Goal: Find contact information: Find contact information

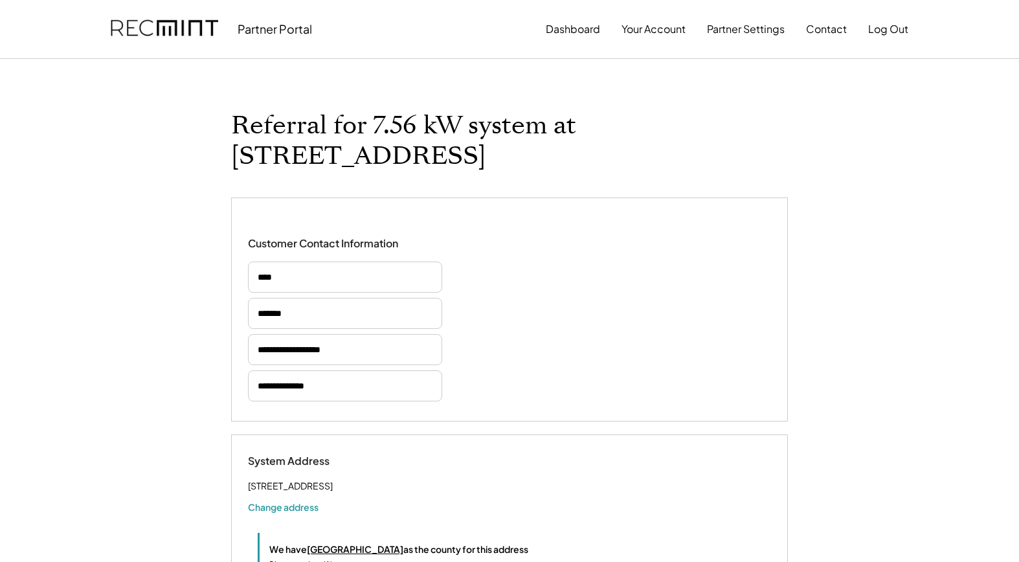
select select "**********"
select select "*********"
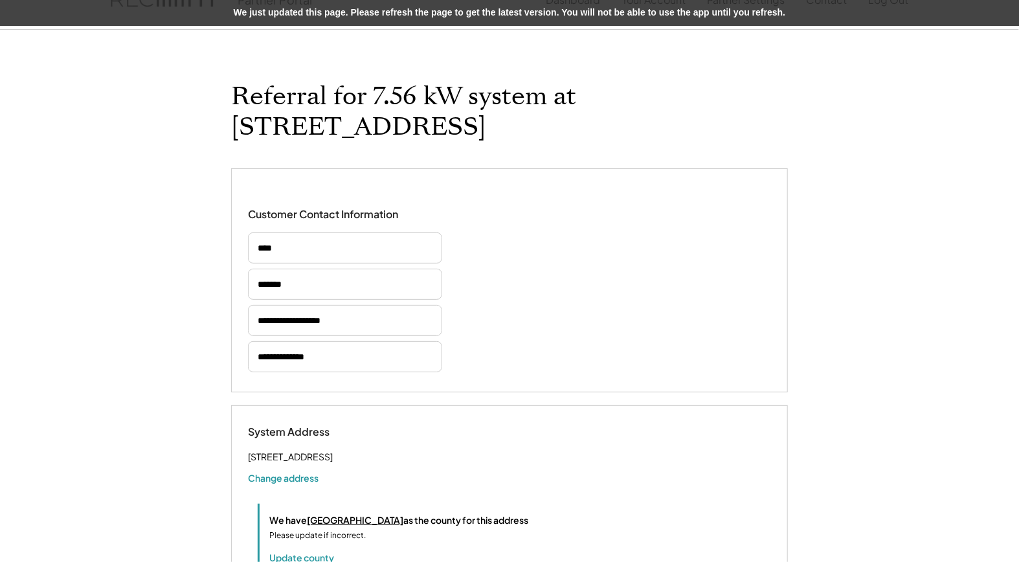
scroll to position [26, 0]
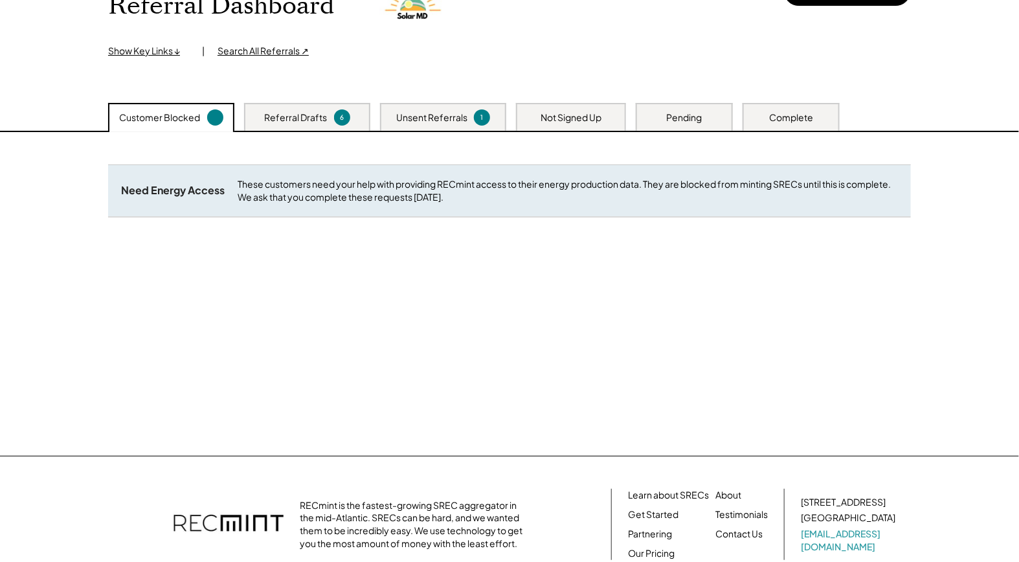
scroll to position [227, 0]
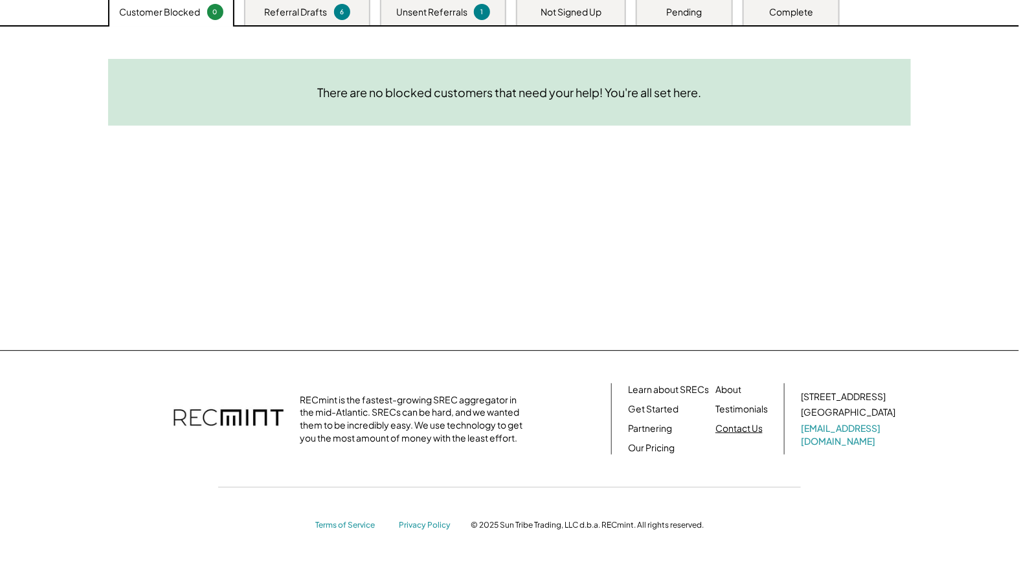
click at [744, 427] on link "Contact Us" at bounding box center [738, 428] width 47 height 13
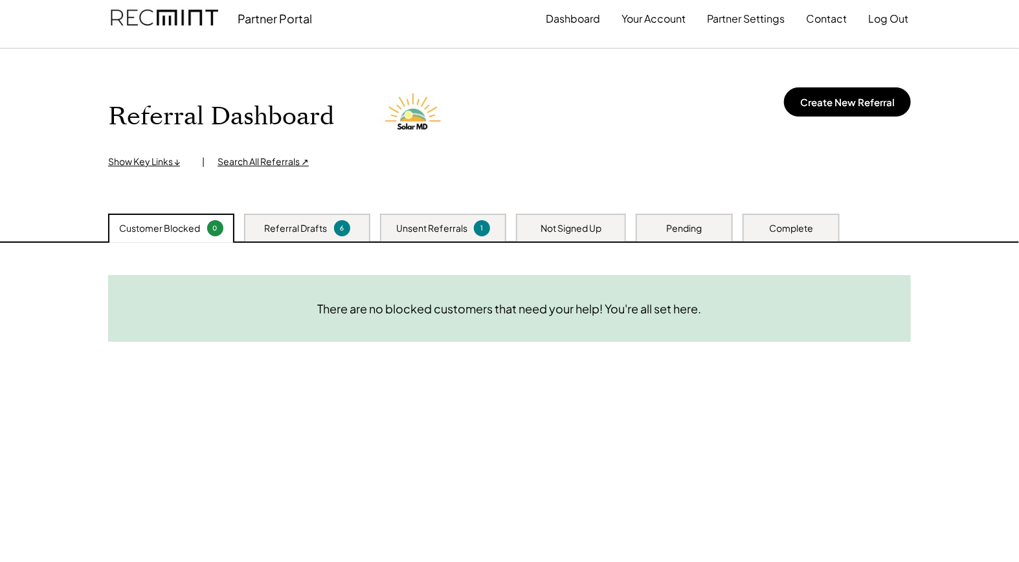
scroll to position [0, 0]
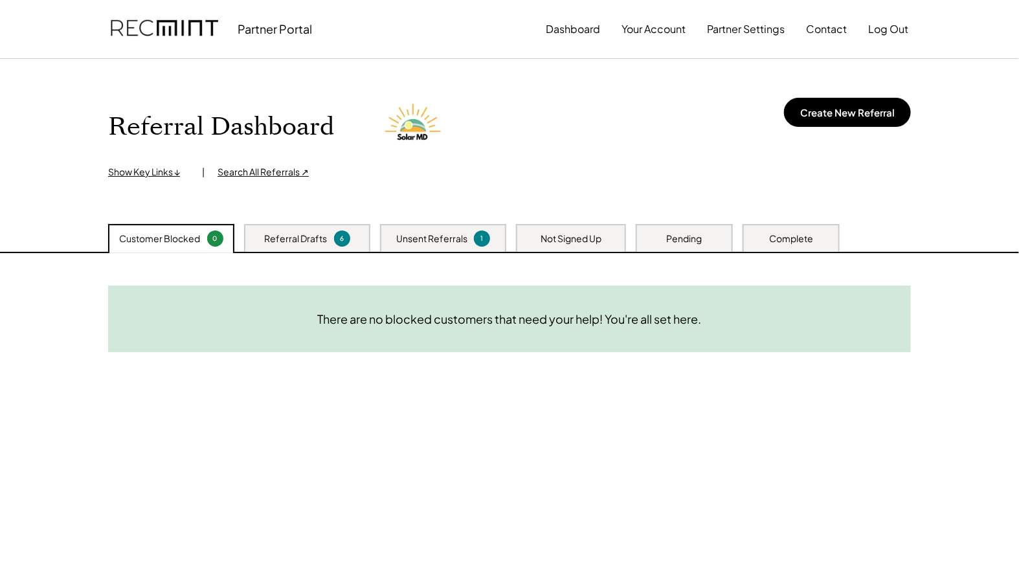
click at [179, 28] on img at bounding box center [164, 29] width 107 height 44
click at [832, 29] on button "Contact" at bounding box center [826, 29] width 41 height 26
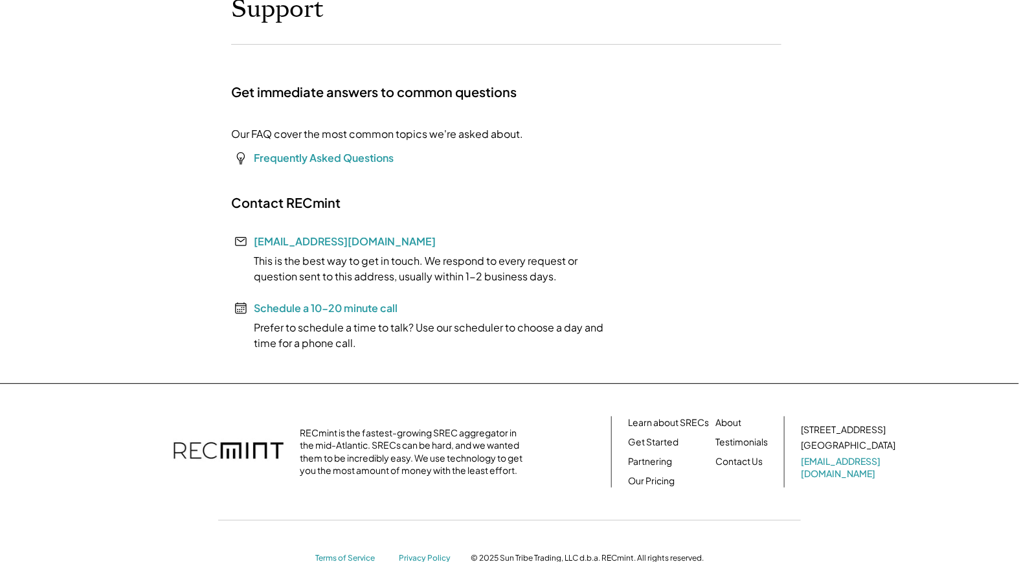
scroll to position [131, 0]
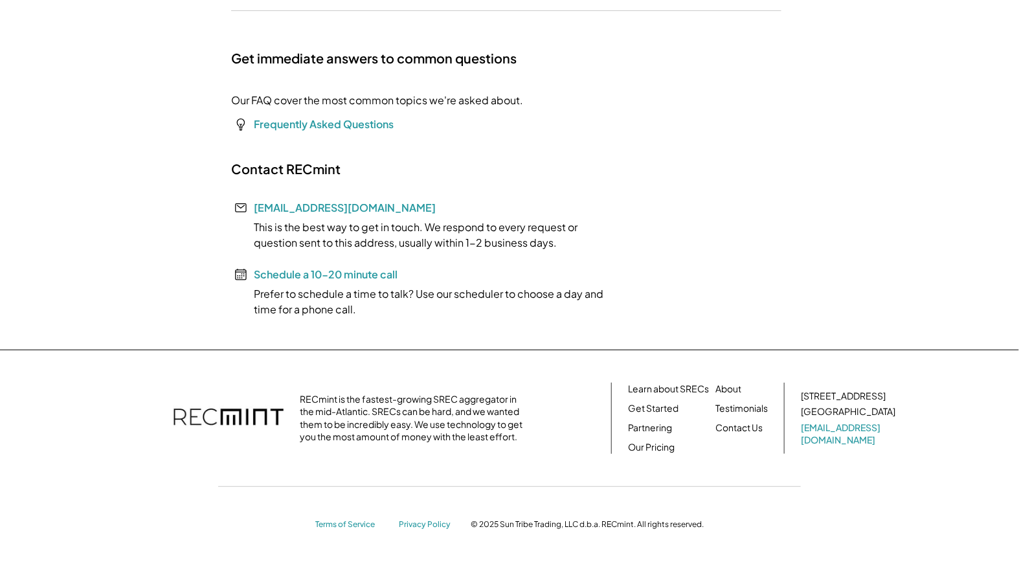
click at [192, 176] on div "Partner Portal Dashboard Your Account Partner Settings Link Bank Contact Log Ou…" at bounding box center [509, 215] width 1019 height 693
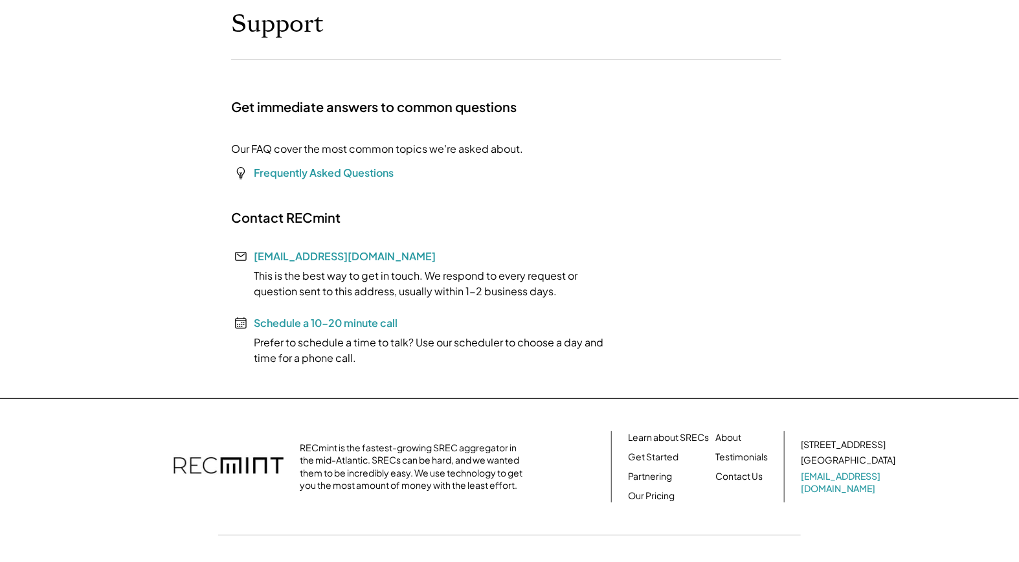
scroll to position [59, 0]
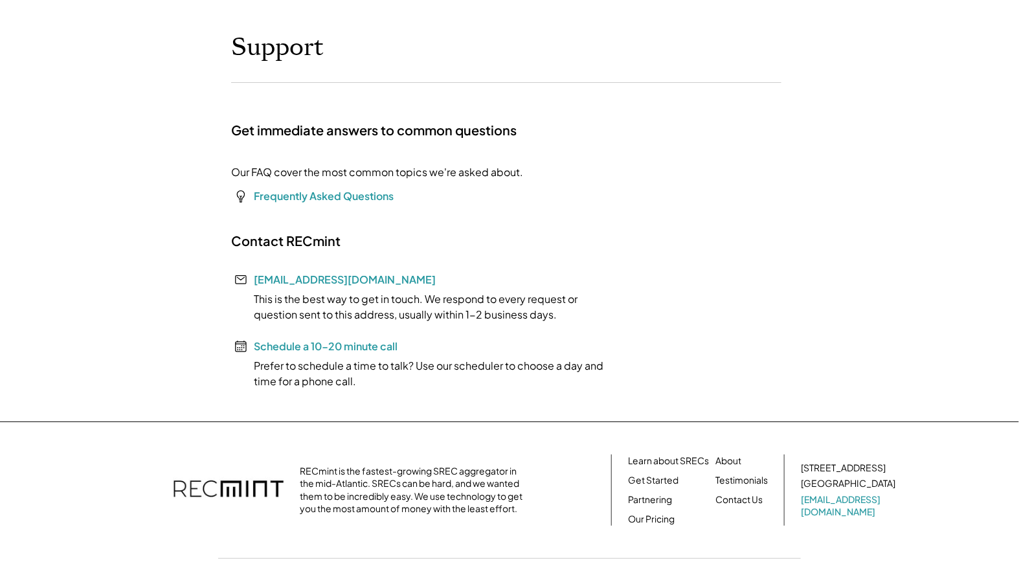
click at [137, 309] on div "Partner Portal Dashboard Your Account Partner Settings Link Bank Contact Log Ou…" at bounding box center [509, 287] width 1019 height 693
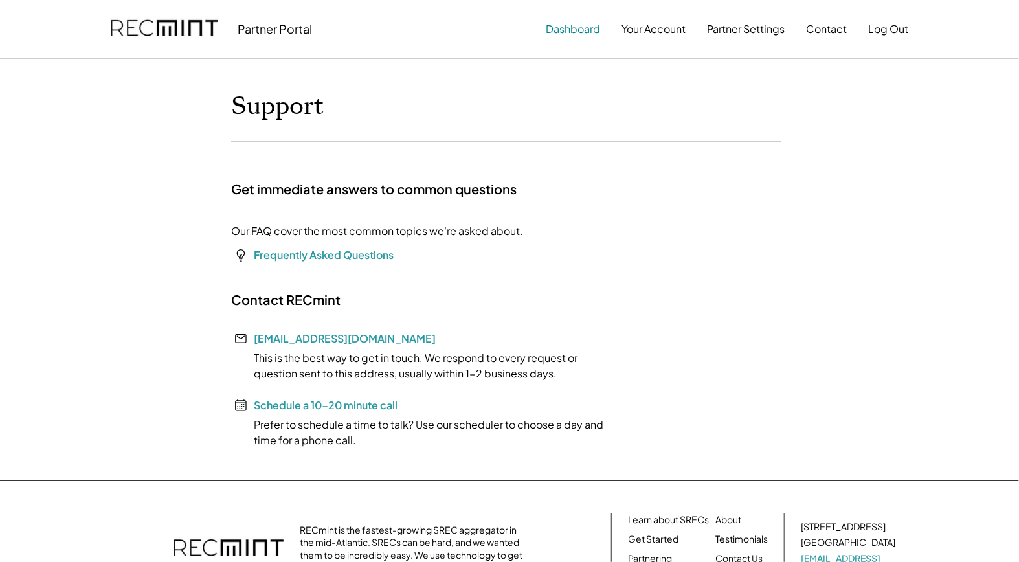
click at [577, 28] on button "Dashboard" at bounding box center [573, 29] width 54 height 26
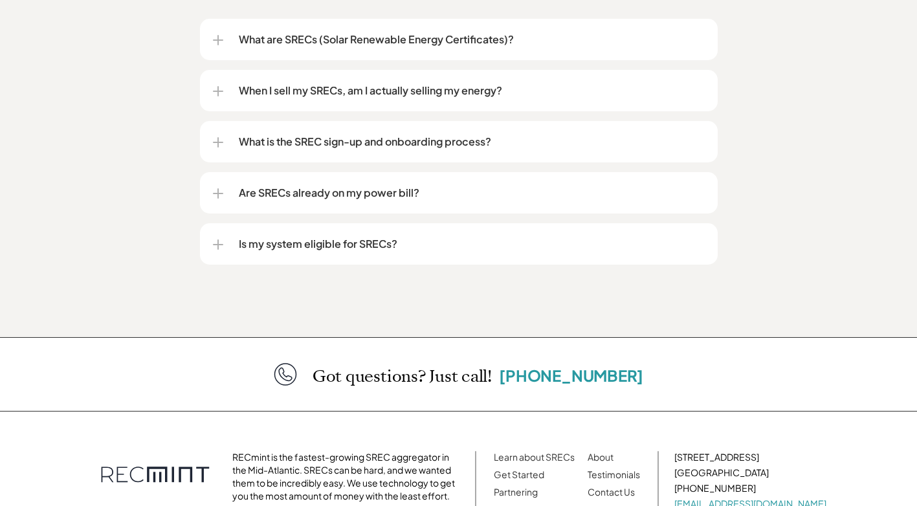
scroll to position [1764, 0]
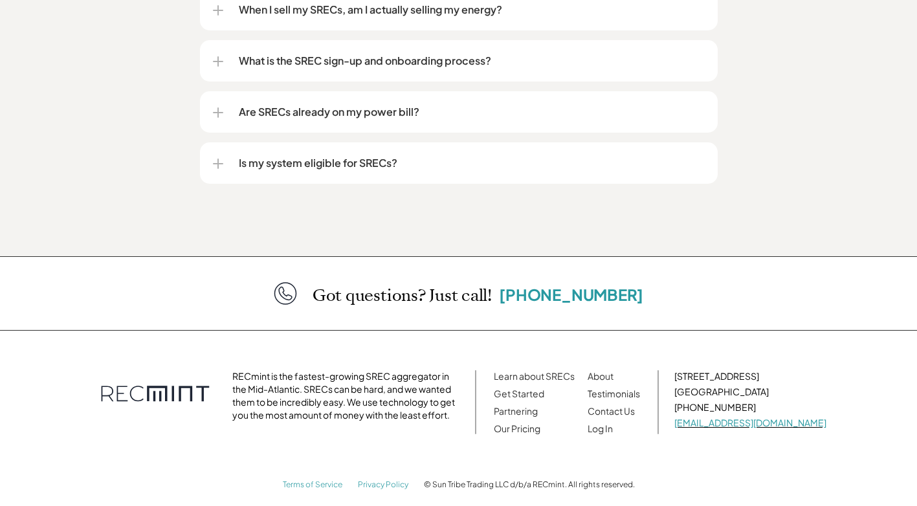
click at [728, 401] on p "[PHONE_NUMBER]" at bounding box center [751, 407] width 152 height 13
copy p "[PHONE_NUMBER]"
click at [135, 294] on div "Got questions? Just call! [PHONE_NUMBER]" at bounding box center [458, 293] width 917 height 74
